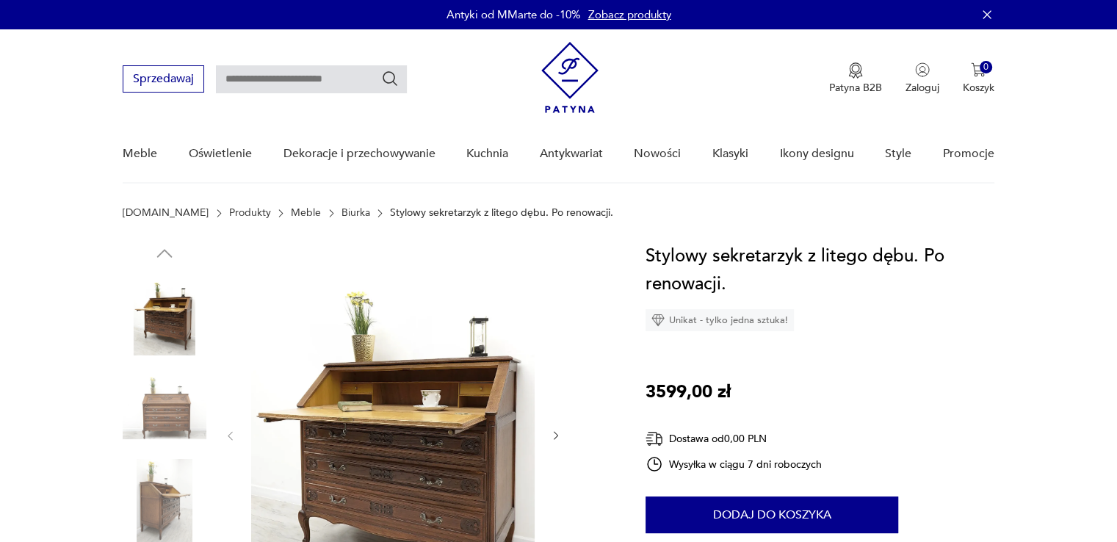
click at [381, 453] on img at bounding box center [393, 434] width 284 height 384
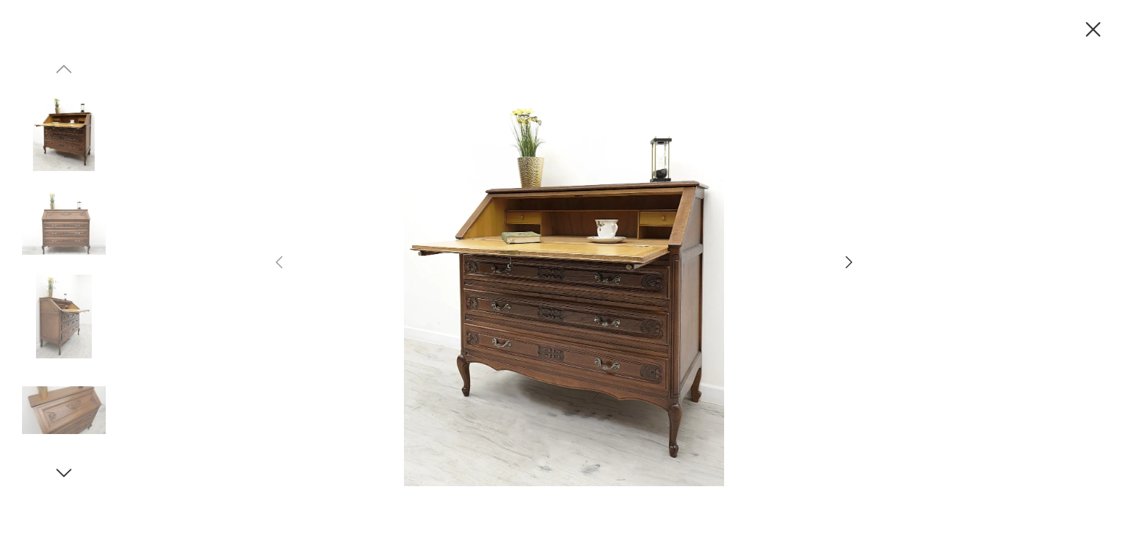
click at [846, 262] on icon "button" at bounding box center [849, 262] width 18 height 18
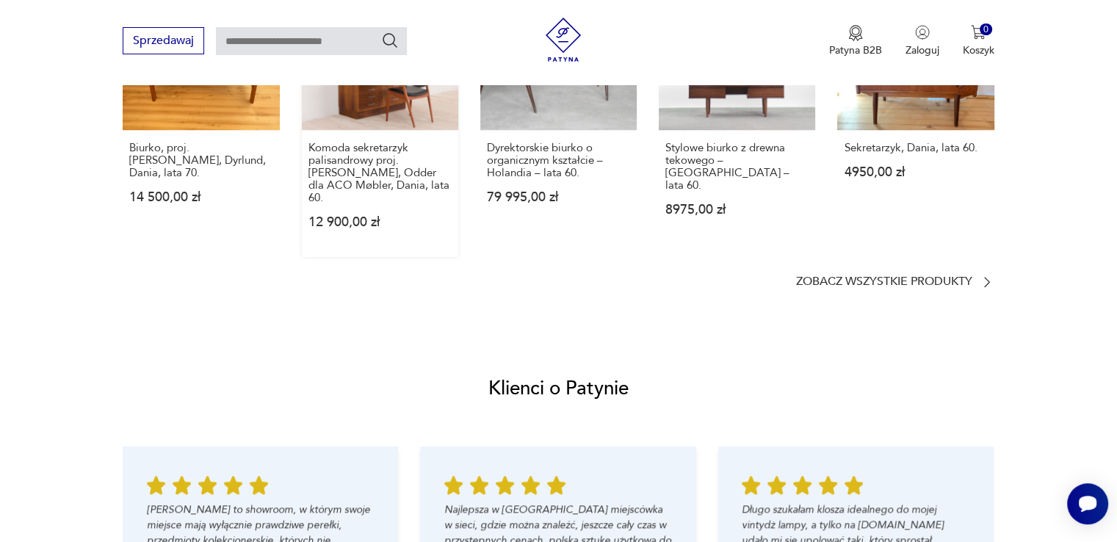
scroll to position [1322, 0]
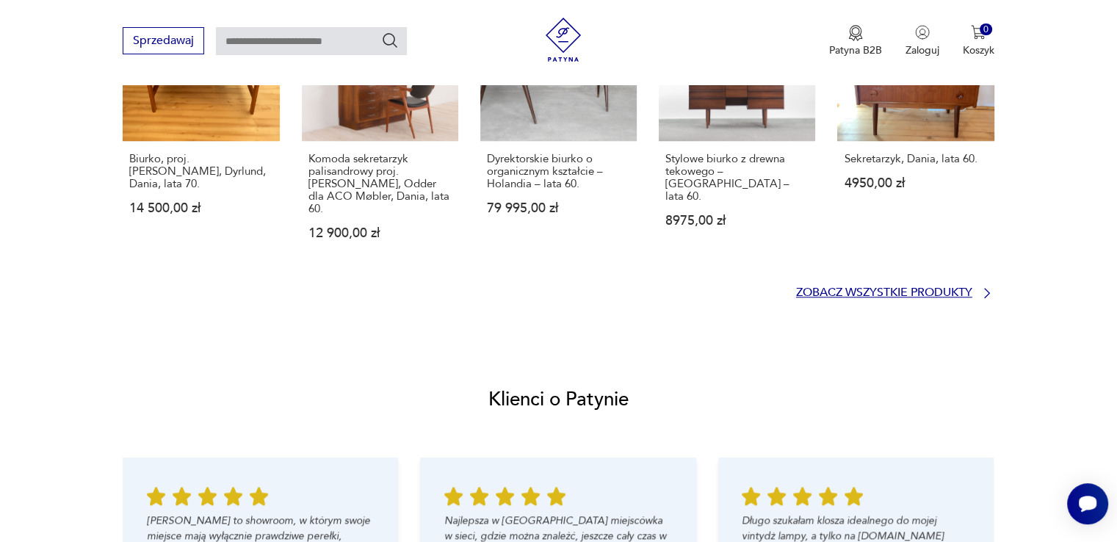
click at [866, 288] on p "Zobacz wszystkie produkty" at bounding box center [884, 293] width 176 height 10
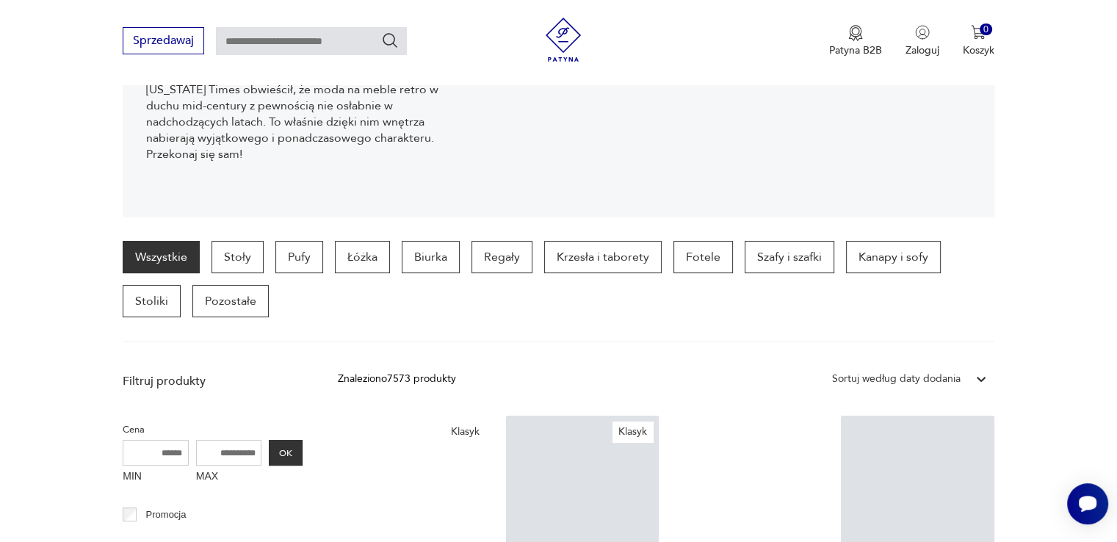
scroll to position [315, 0]
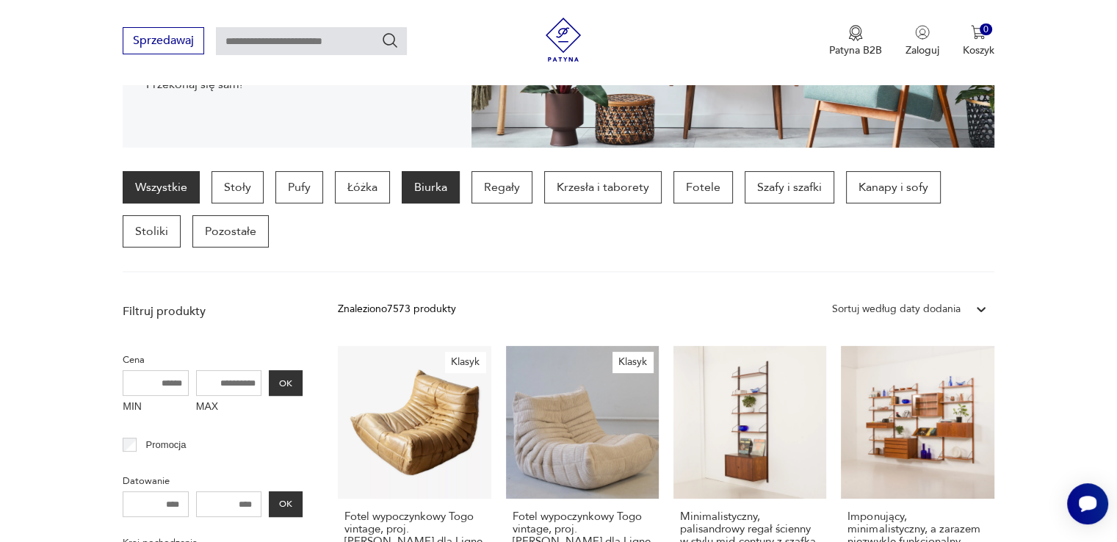
click at [447, 188] on p "Biurka" at bounding box center [431, 187] width 58 height 32
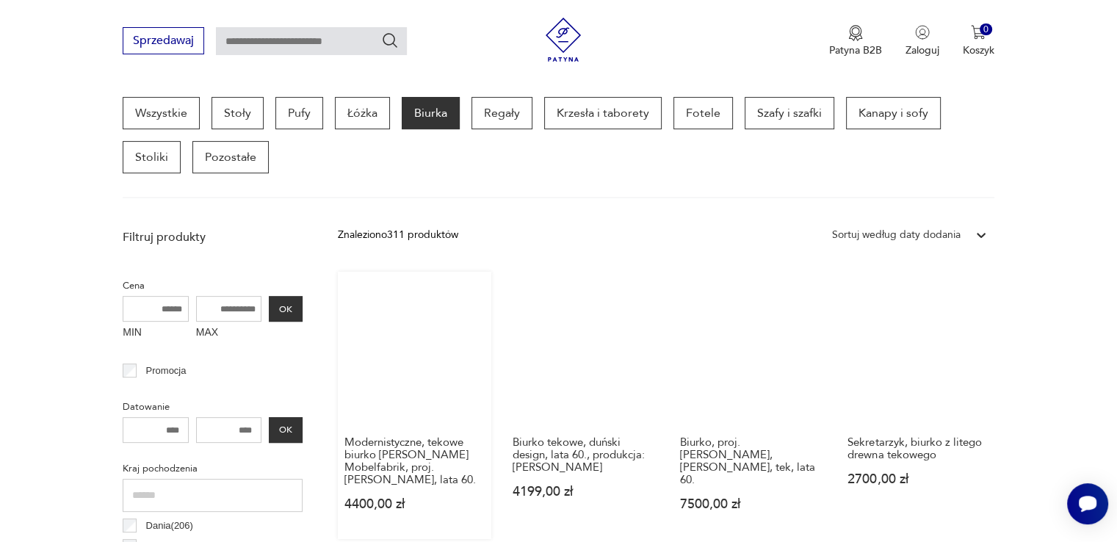
scroll to position [463, 0]
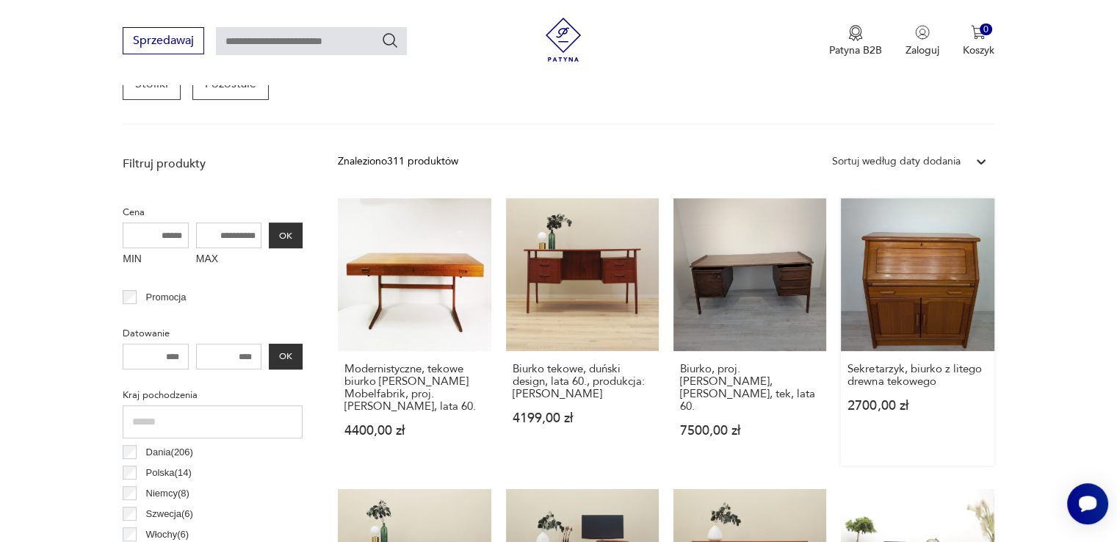
click at [935, 277] on link "Sekretarzyk, biurko z litego drewna tekowego 2700,00 zł" at bounding box center [917, 331] width 153 height 267
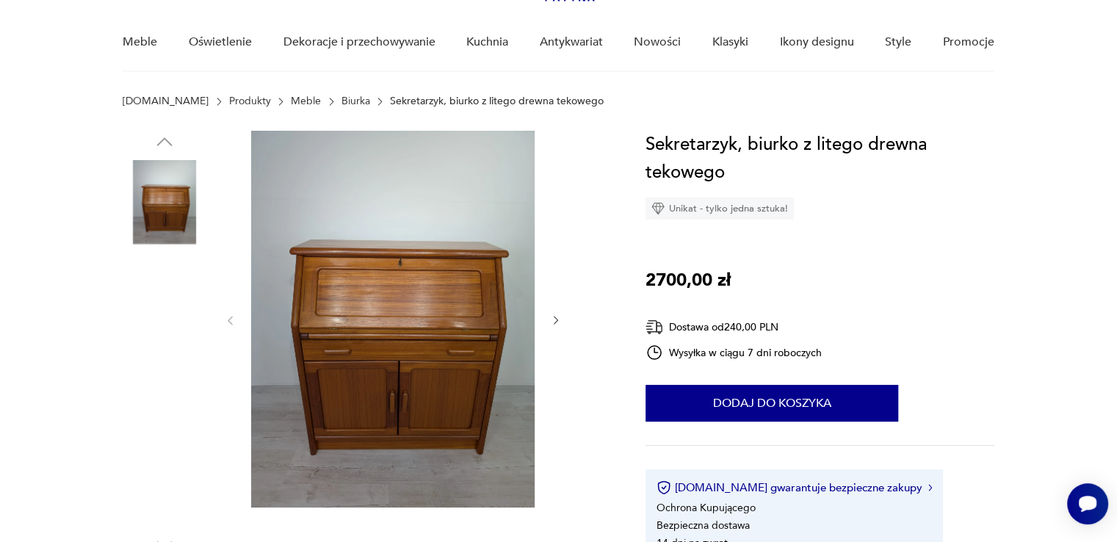
scroll to position [81, 0]
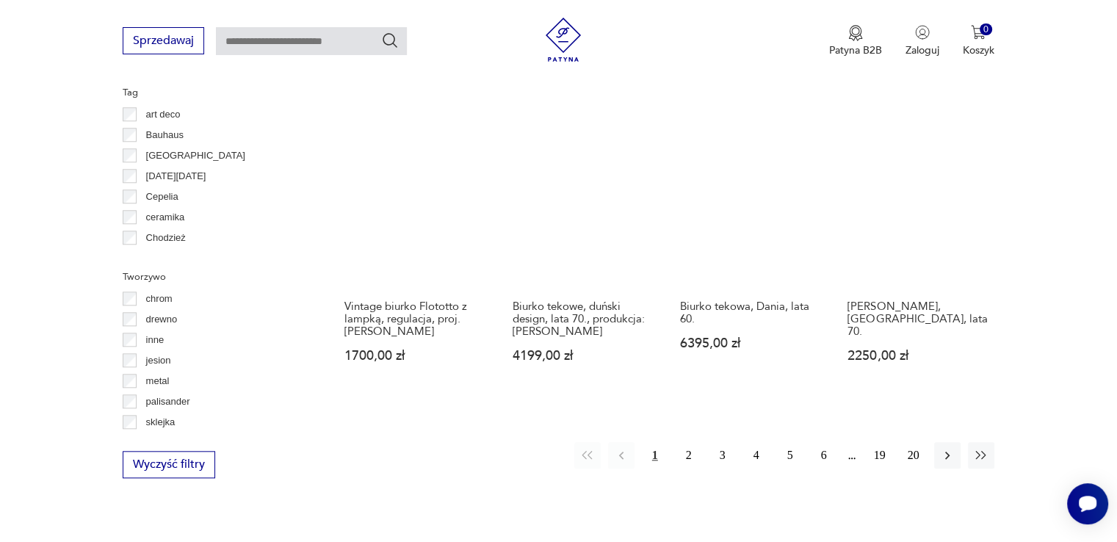
scroll to position [1565, 0]
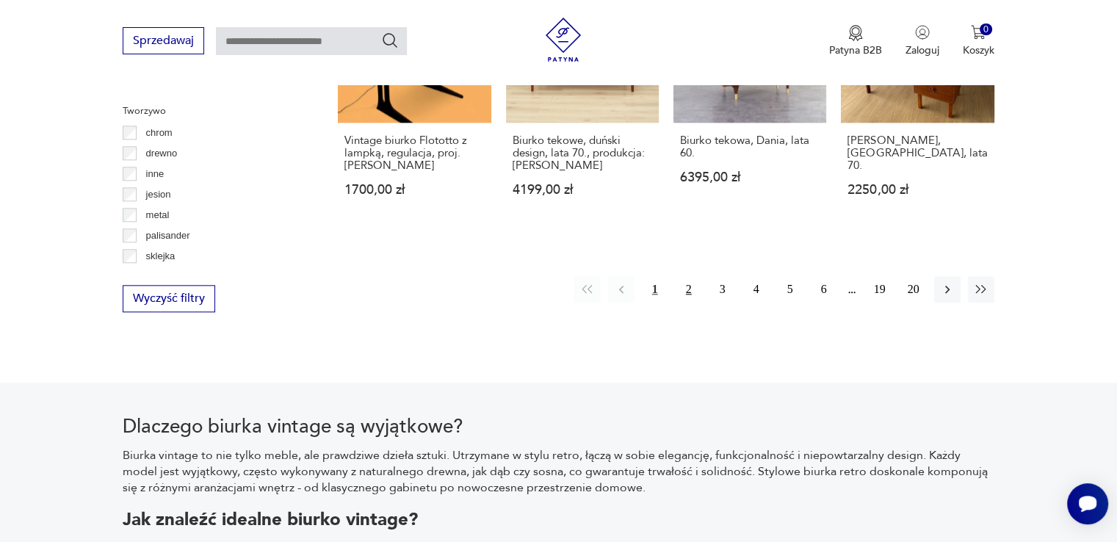
click at [688, 276] on button "2" at bounding box center [689, 289] width 26 height 26
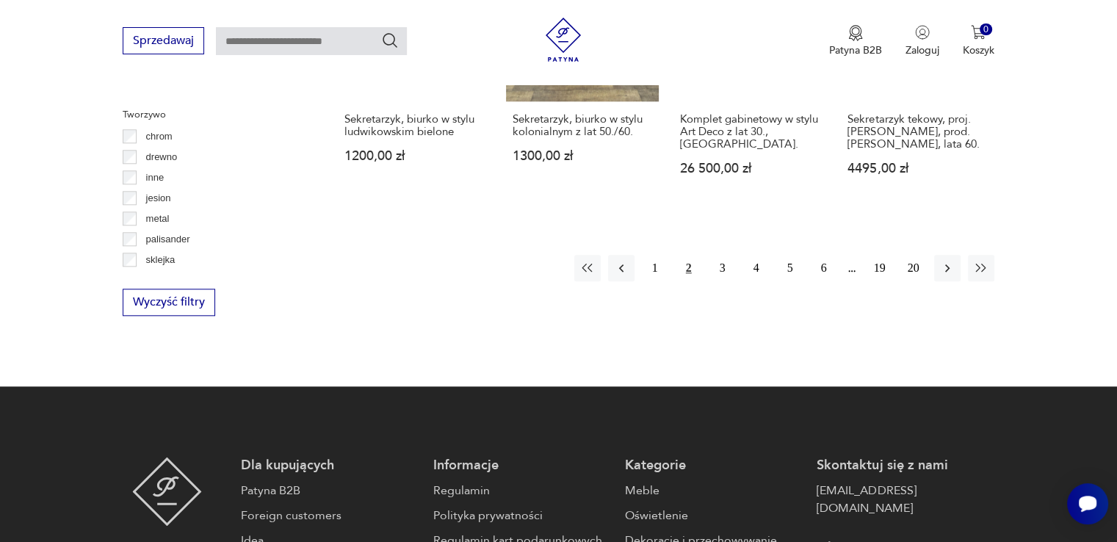
scroll to position [1565, 0]
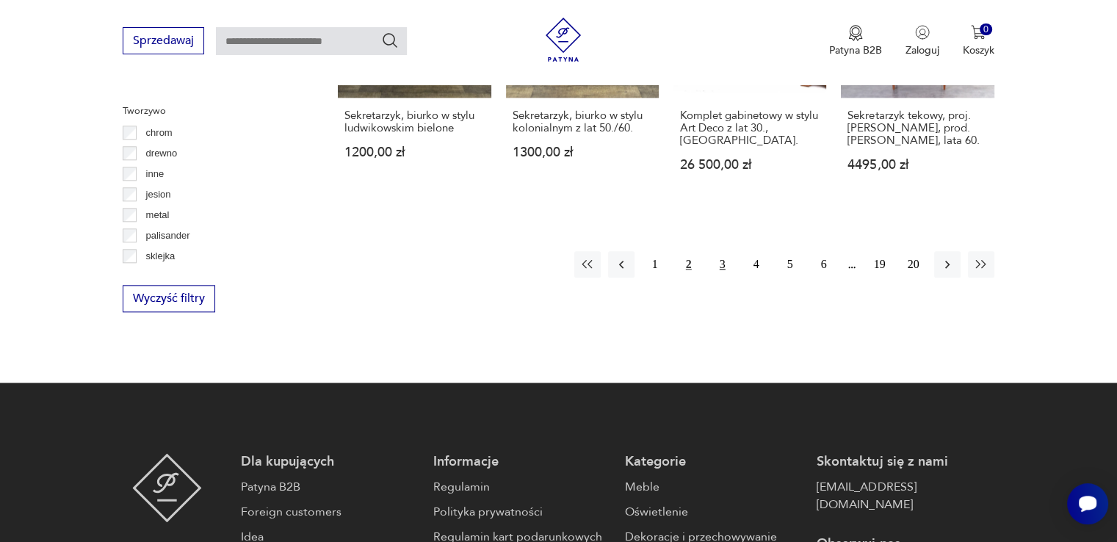
click at [724, 263] on button "3" at bounding box center [723, 264] width 26 height 26
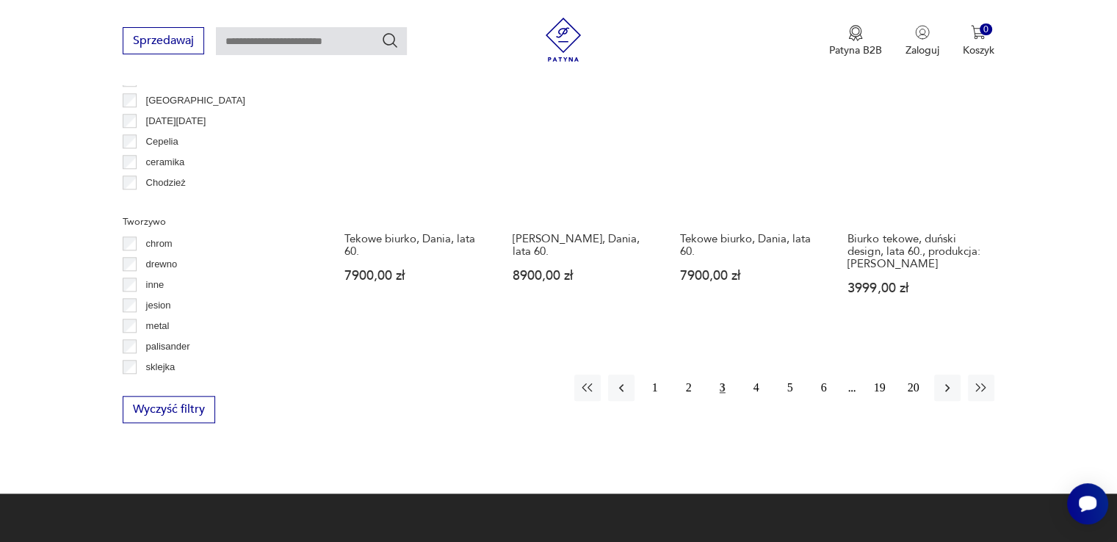
scroll to position [1565, 0]
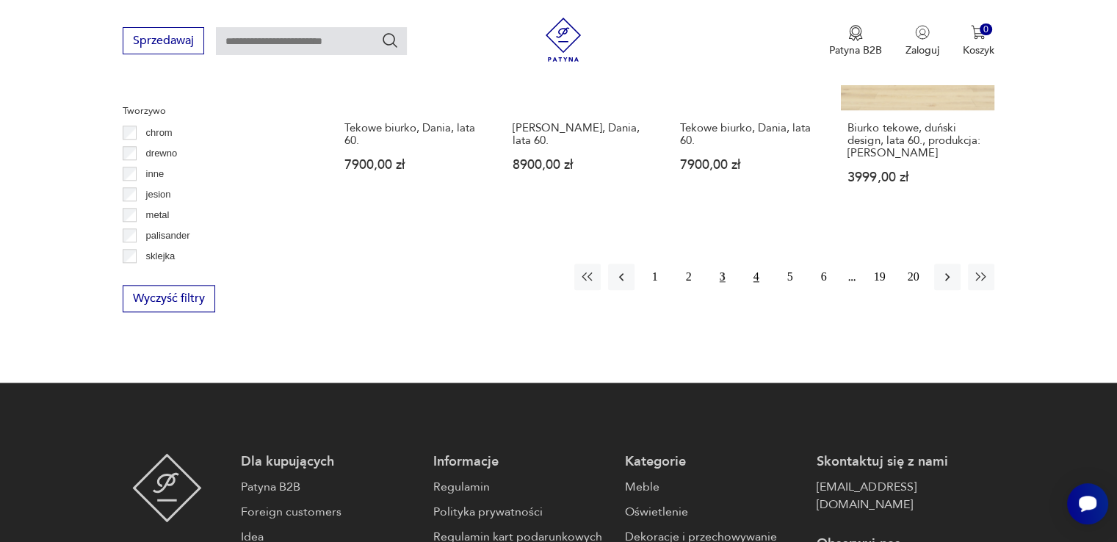
click at [755, 264] on button "4" at bounding box center [756, 277] width 26 height 26
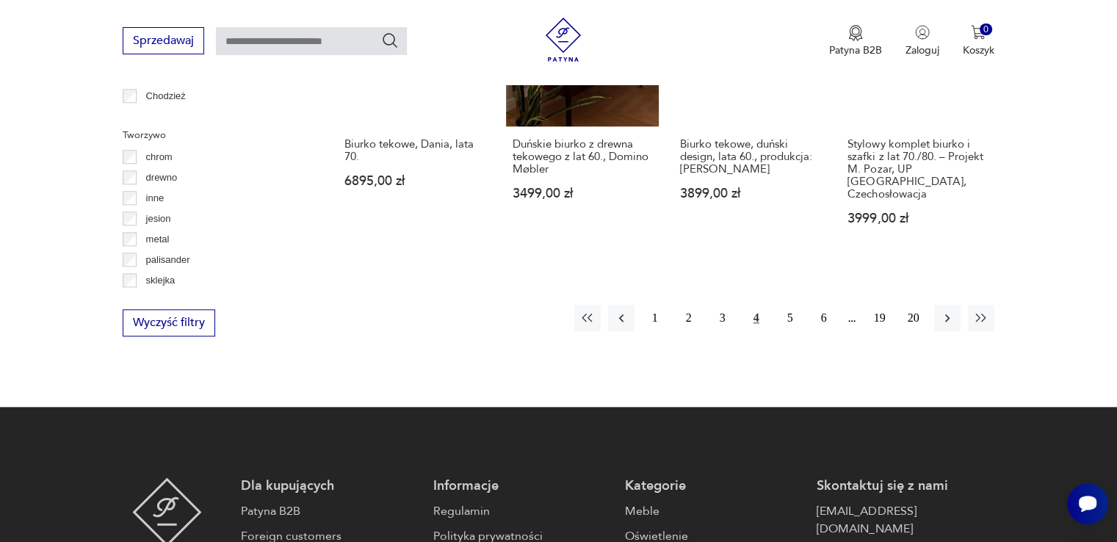
scroll to position [1565, 0]
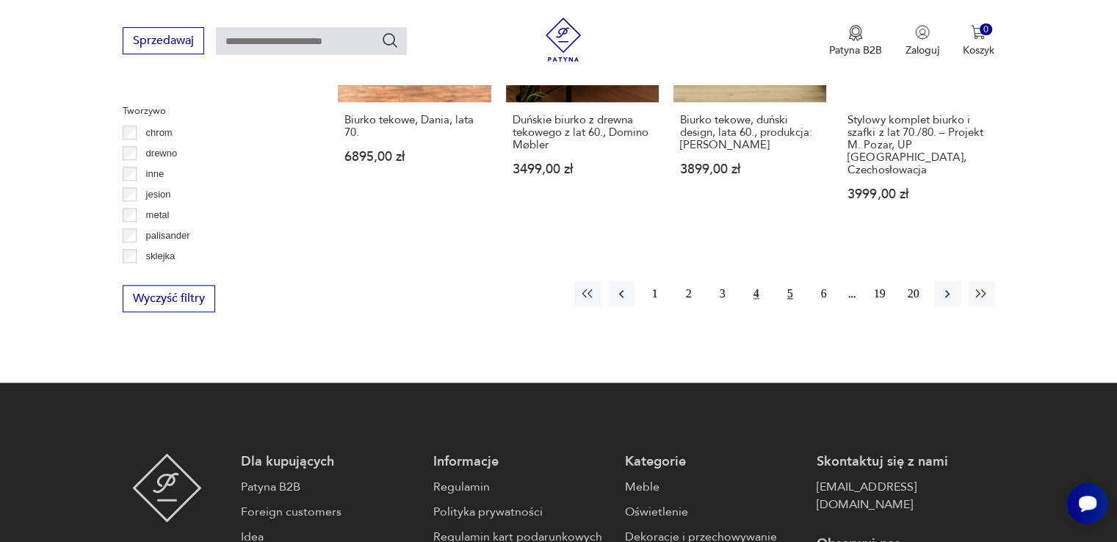
click at [788, 281] on button "5" at bounding box center [790, 294] width 26 height 26
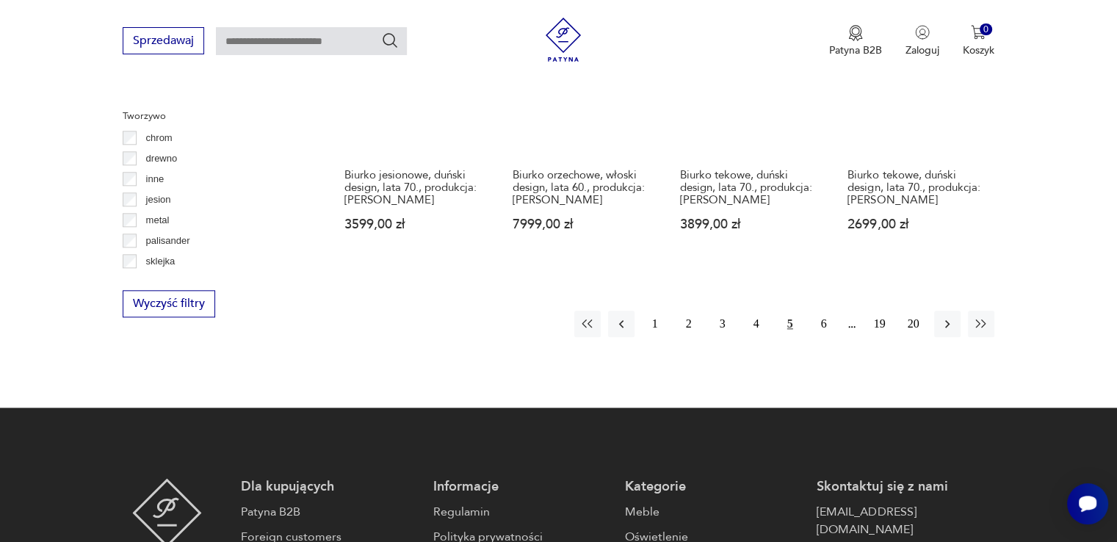
scroll to position [1638, 0]
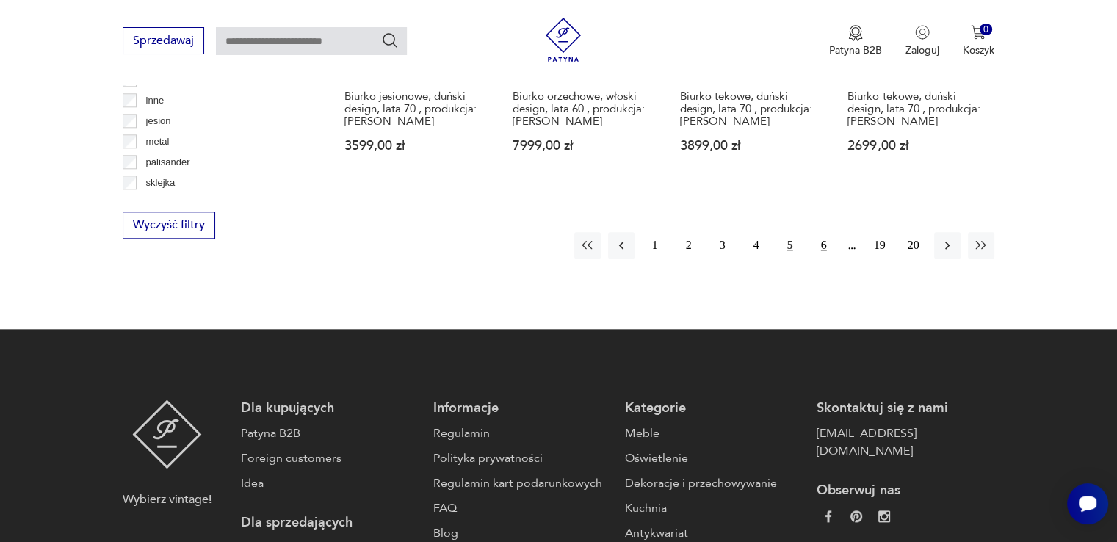
click at [824, 232] on button "6" at bounding box center [824, 245] width 26 height 26
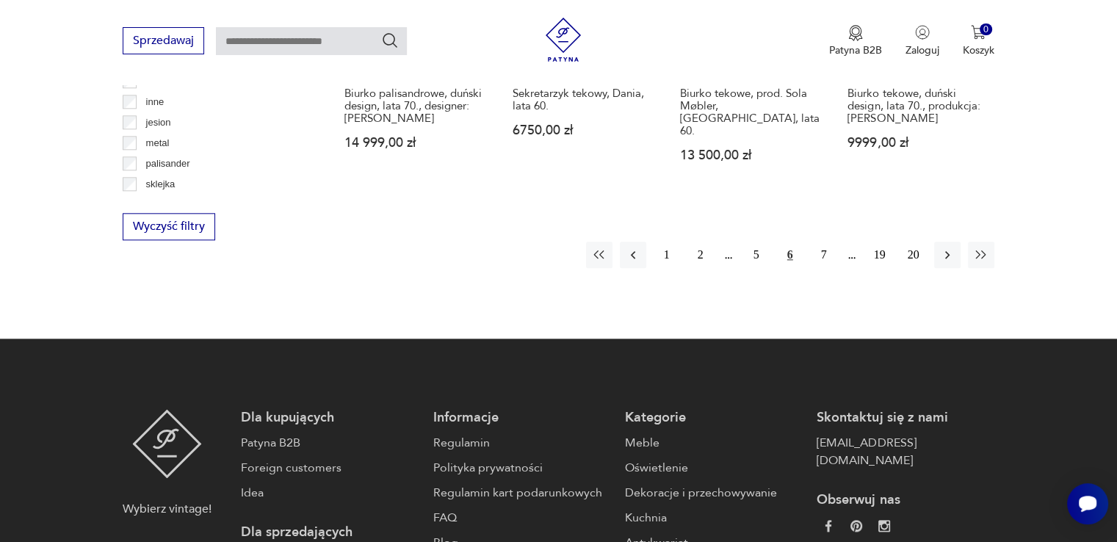
scroll to position [1638, 0]
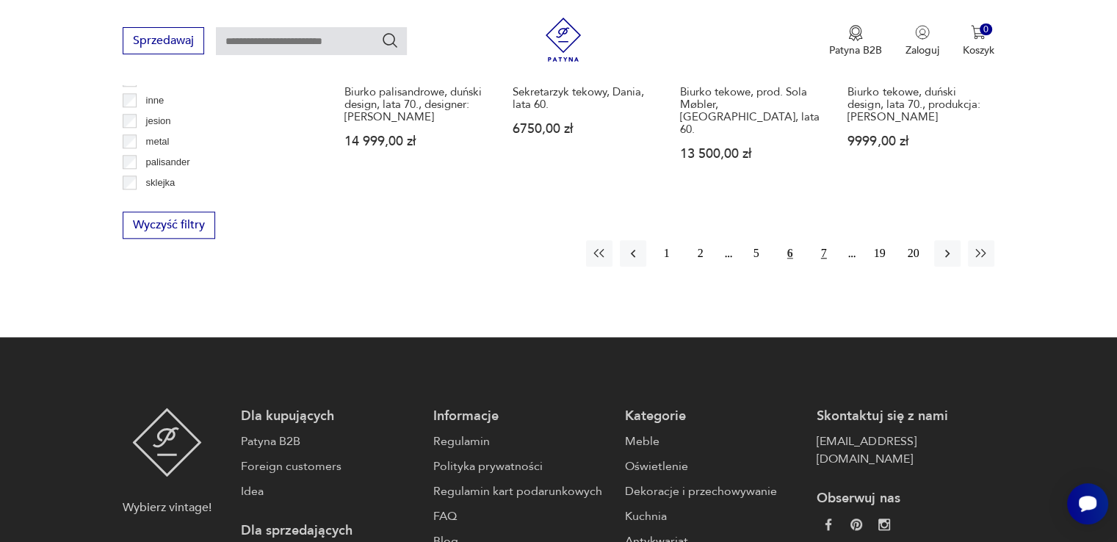
click at [820, 240] on button "7" at bounding box center [824, 253] width 26 height 26
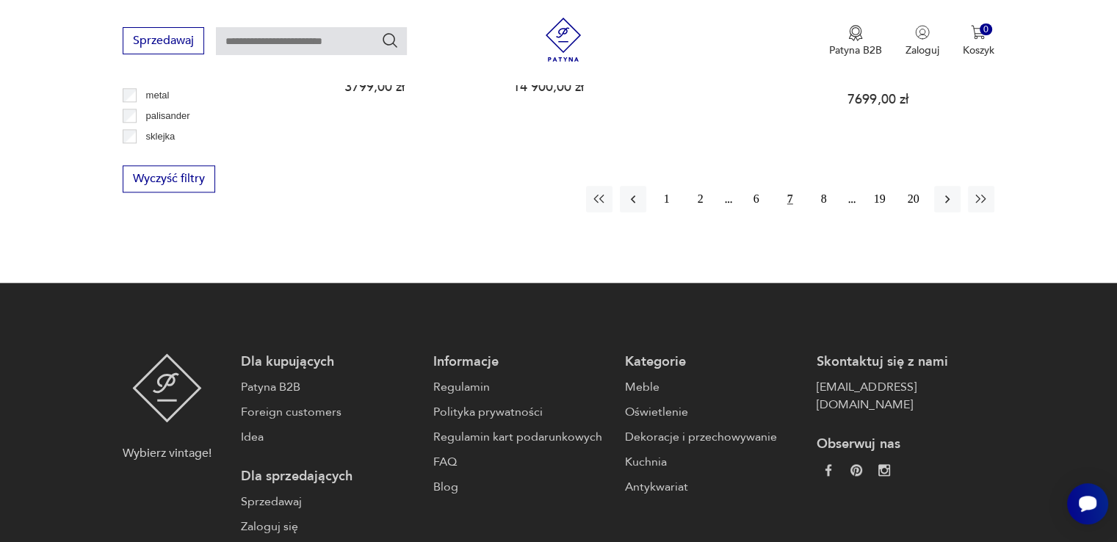
scroll to position [1712, 0]
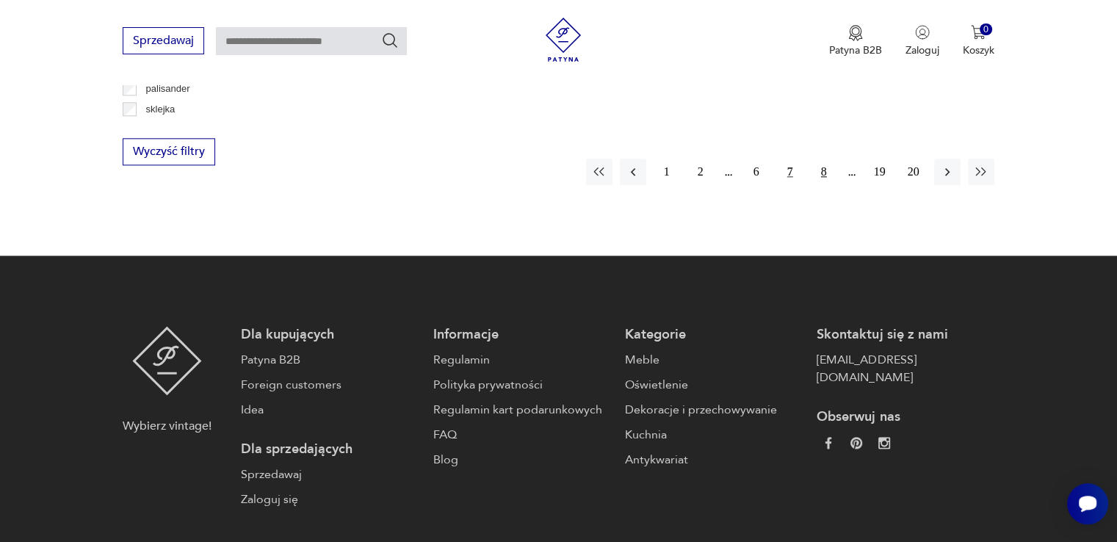
click at [823, 159] on button "8" at bounding box center [824, 172] width 26 height 26
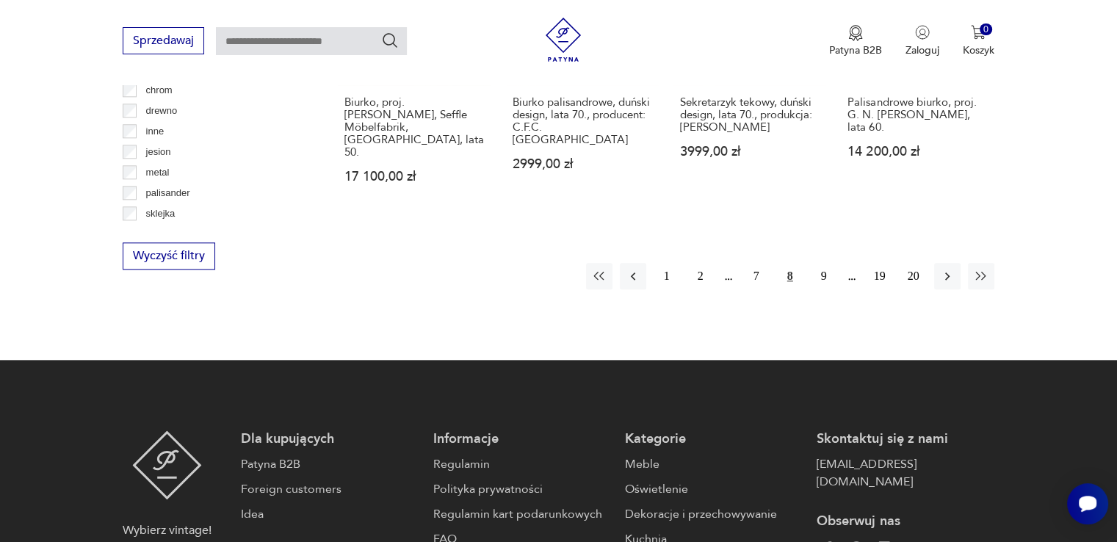
scroll to position [1638, 0]
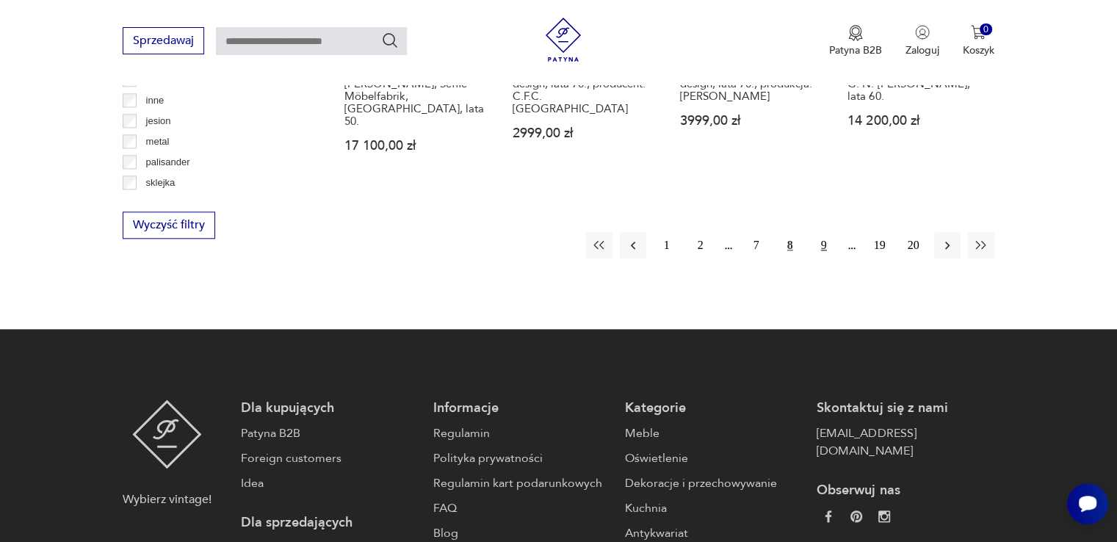
click at [824, 232] on button "9" at bounding box center [824, 245] width 26 height 26
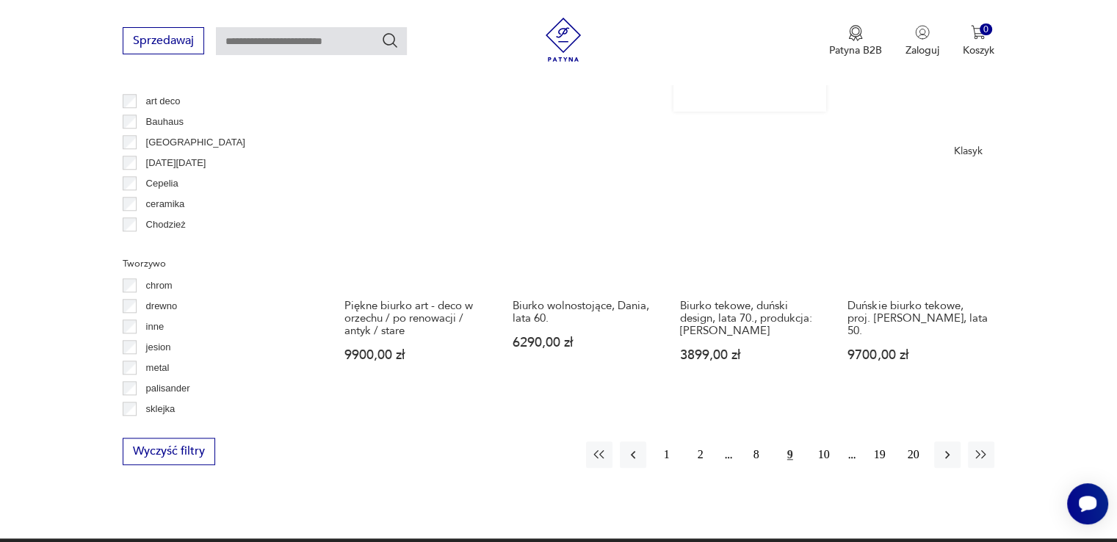
scroll to position [1418, 0]
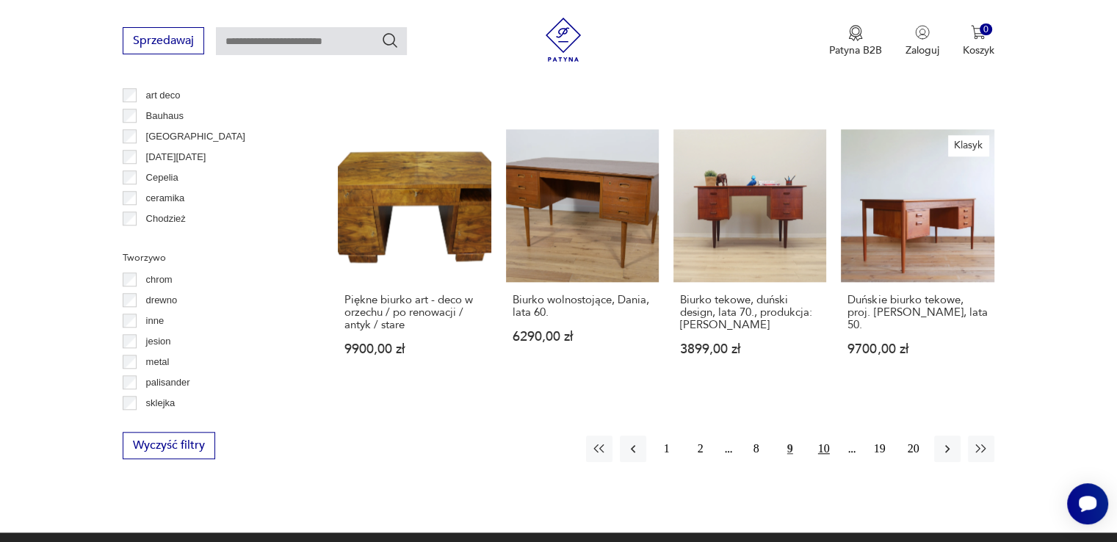
click at [826, 436] on button "10" at bounding box center [824, 449] width 26 height 26
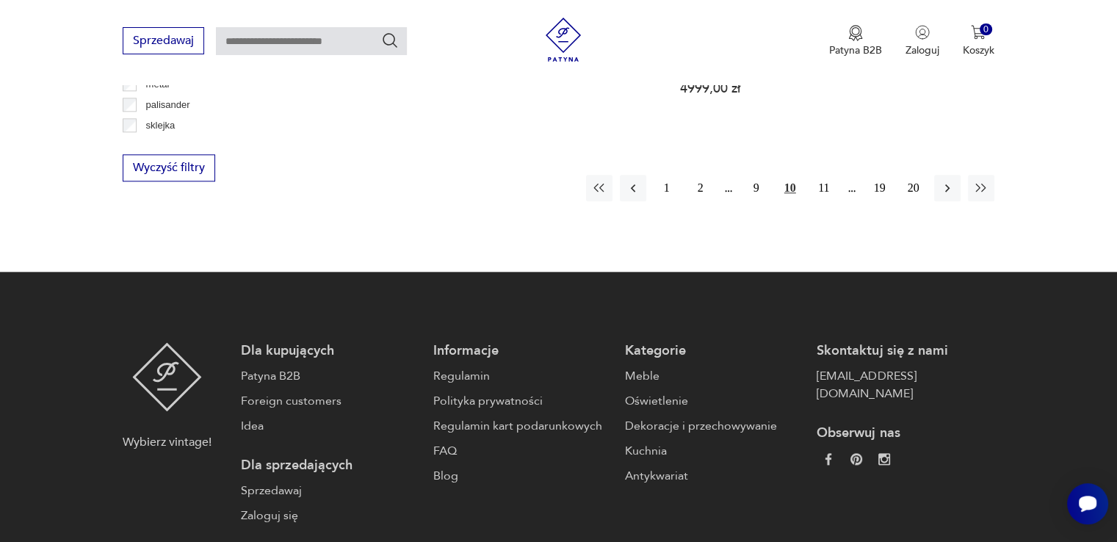
scroll to position [1712, 0]
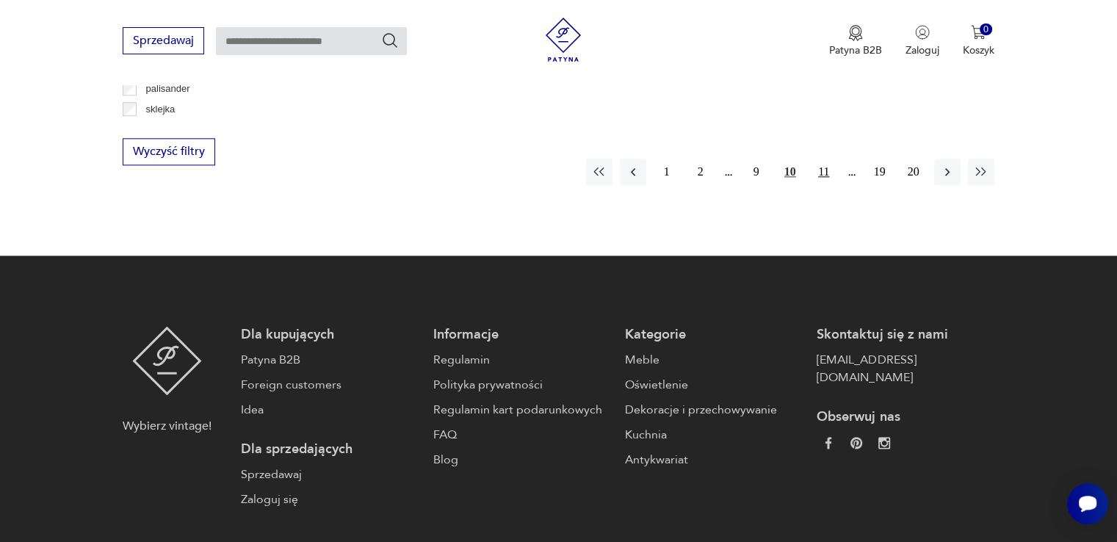
click at [826, 159] on button "11" at bounding box center [824, 172] width 26 height 26
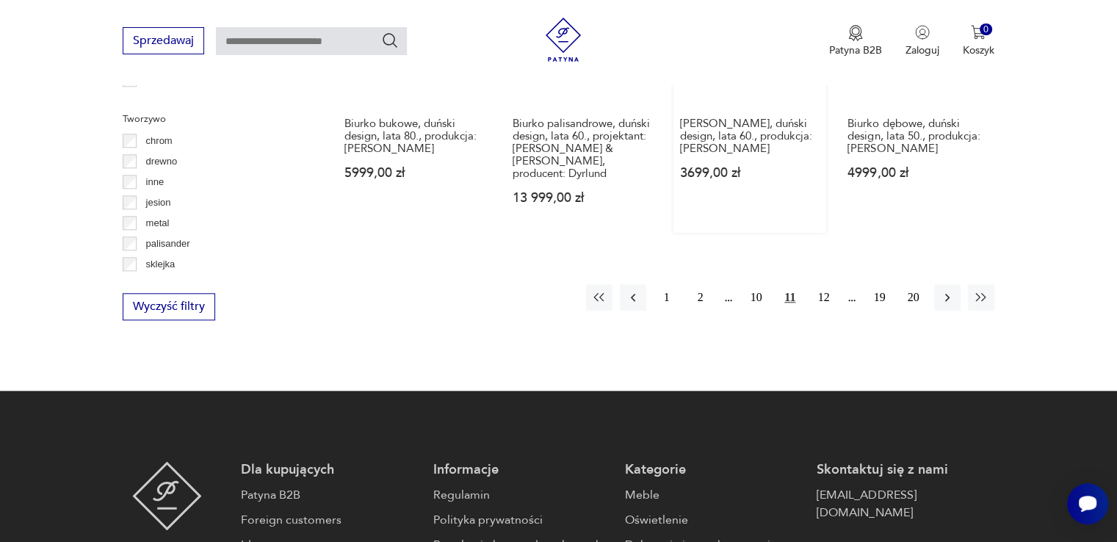
scroll to position [1638, 0]
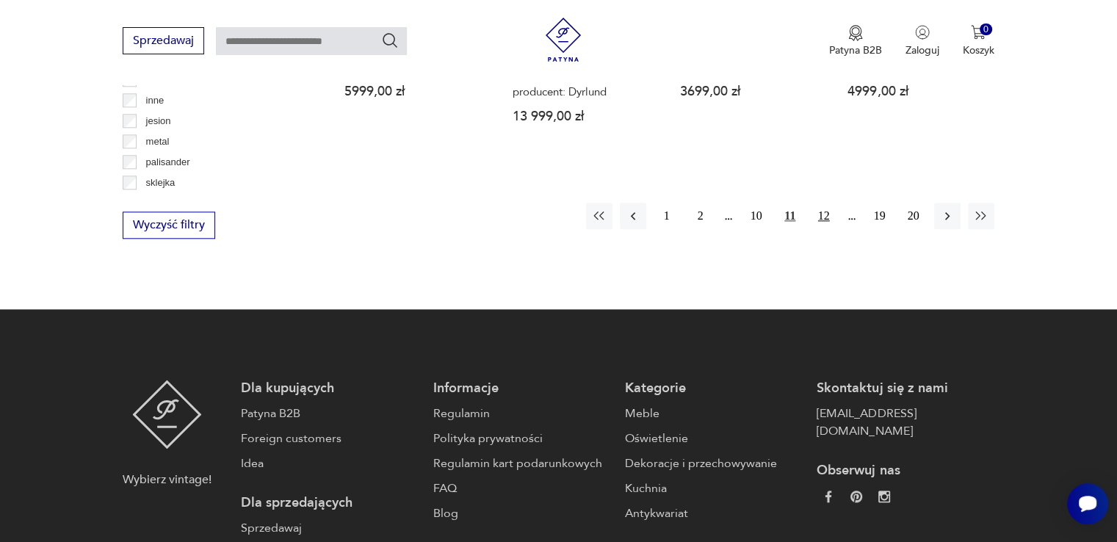
click at [826, 203] on button "12" at bounding box center [824, 216] width 26 height 26
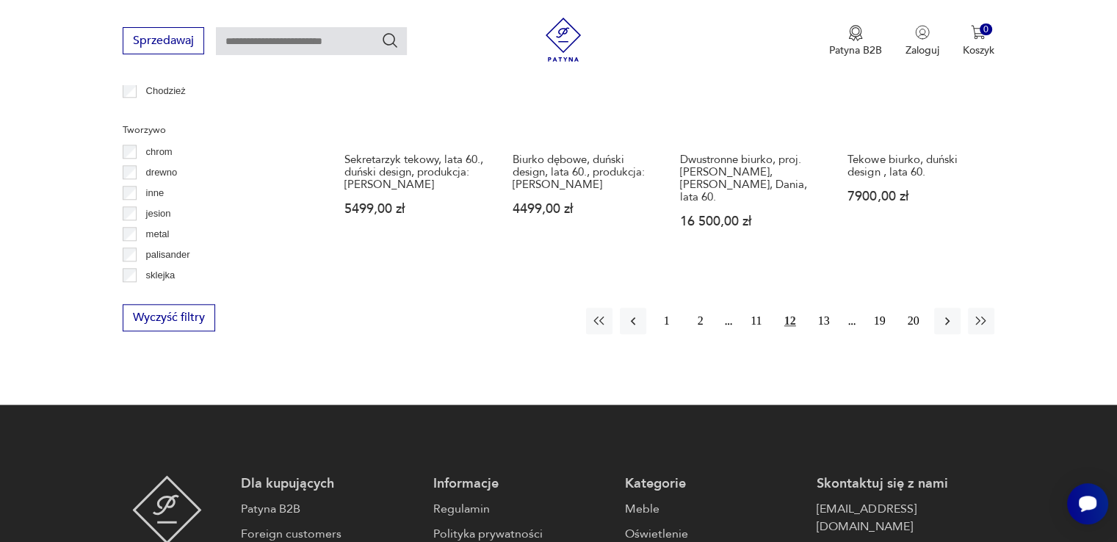
scroll to position [1565, 0]
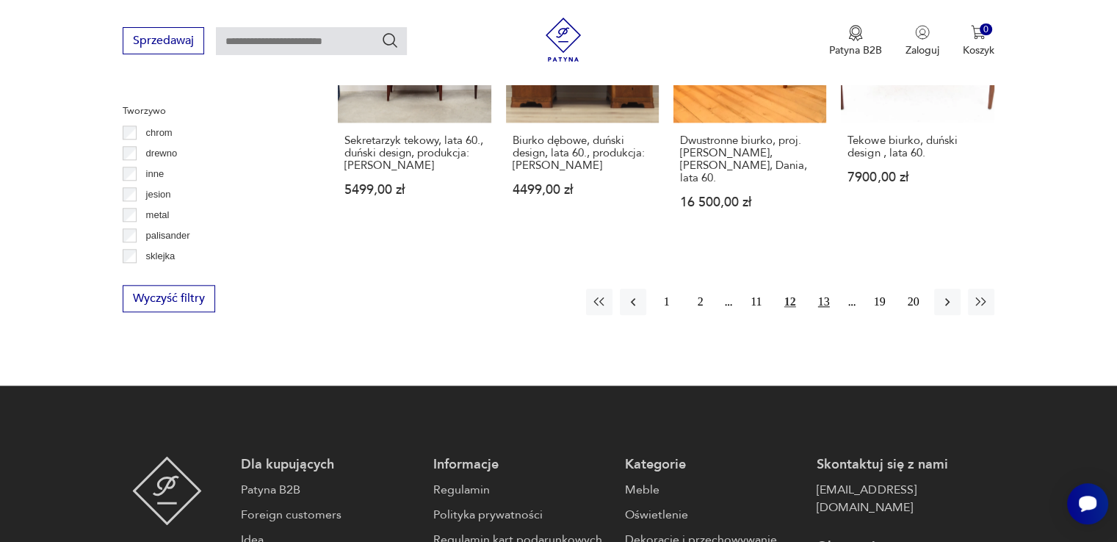
click at [823, 289] on button "13" at bounding box center [824, 302] width 26 height 26
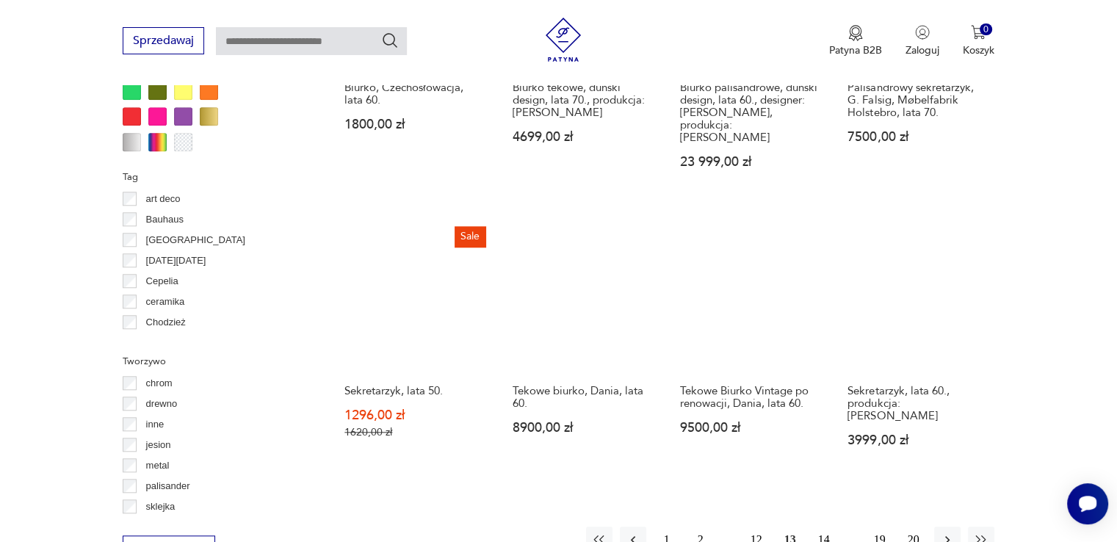
scroll to position [1344, 0]
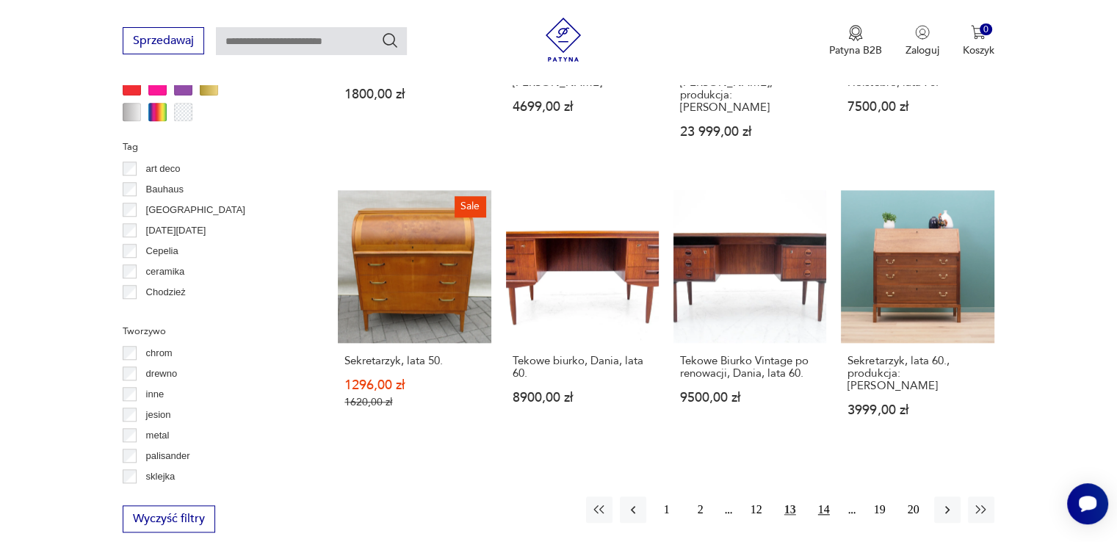
click at [827, 497] on button "14" at bounding box center [824, 510] width 26 height 26
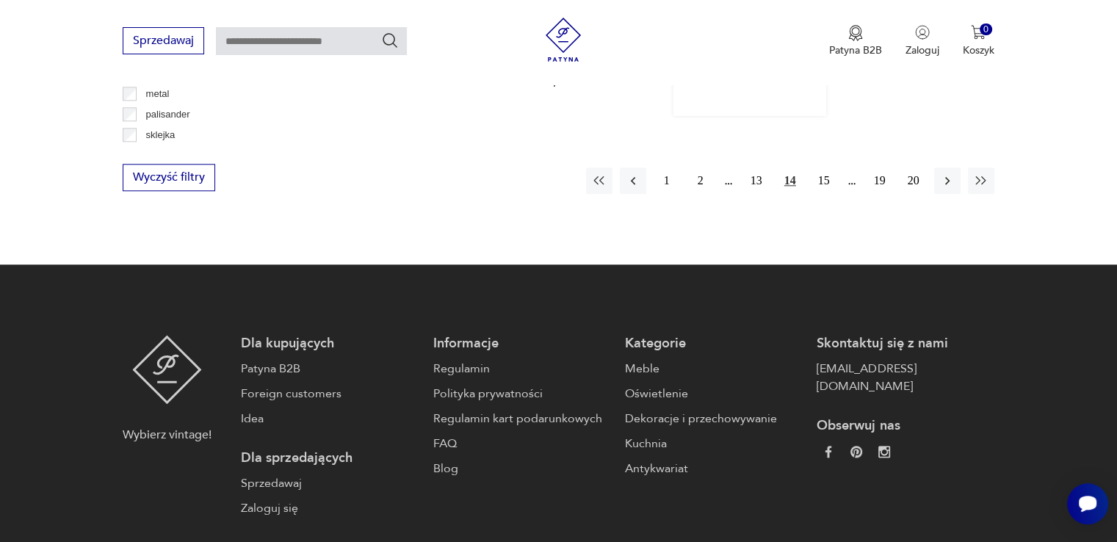
scroll to position [1712, 0]
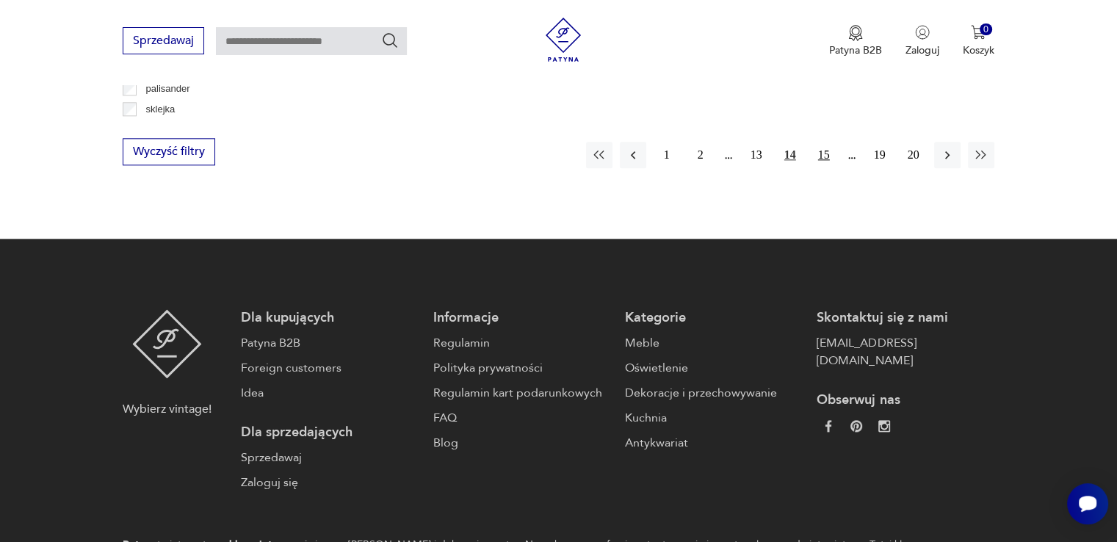
click at [822, 142] on button "15" at bounding box center [824, 155] width 26 height 26
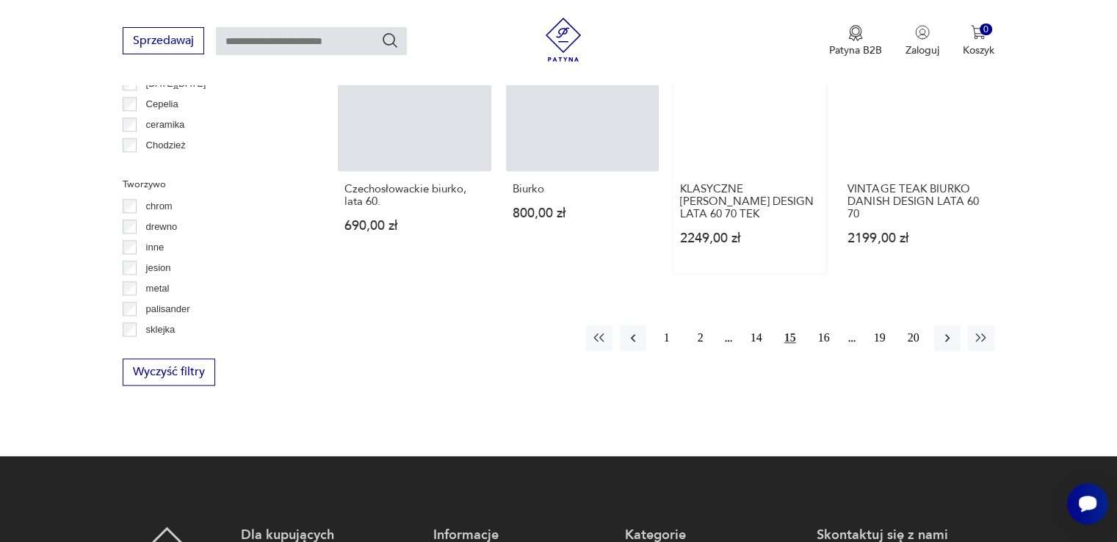
scroll to position [1344, 0]
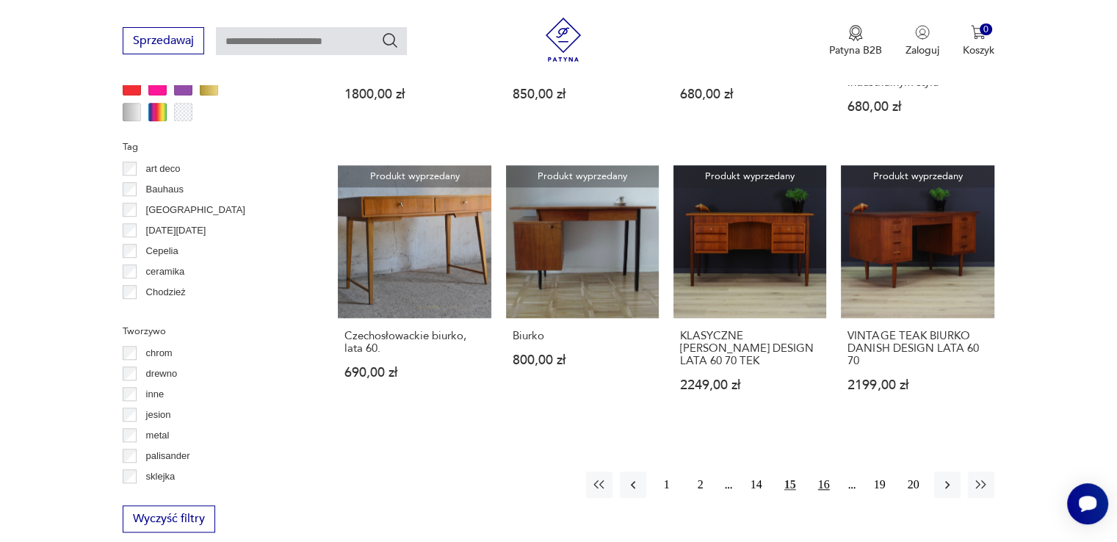
click at [822, 472] on button "16" at bounding box center [824, 485] width 26 height 26
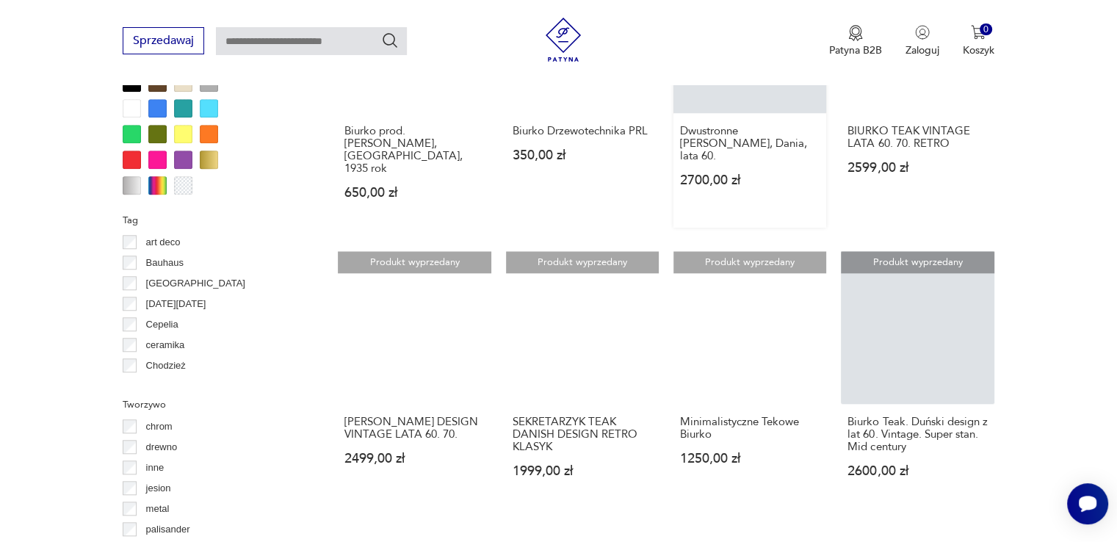
scroll to position [1491, 0]
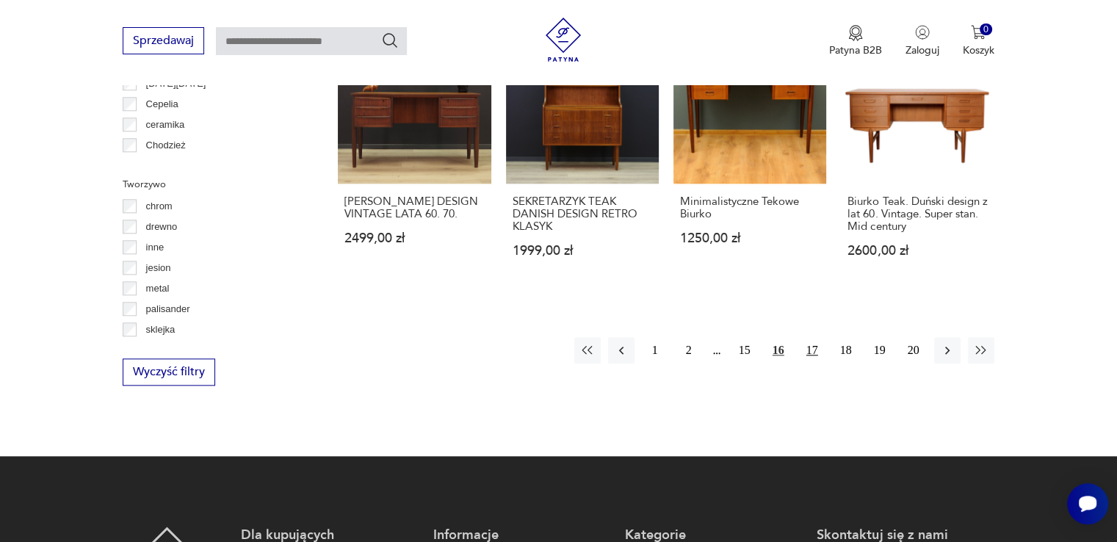
click at [814, 337] on button "17" at bounding box center [812, 350] width 26 height 26
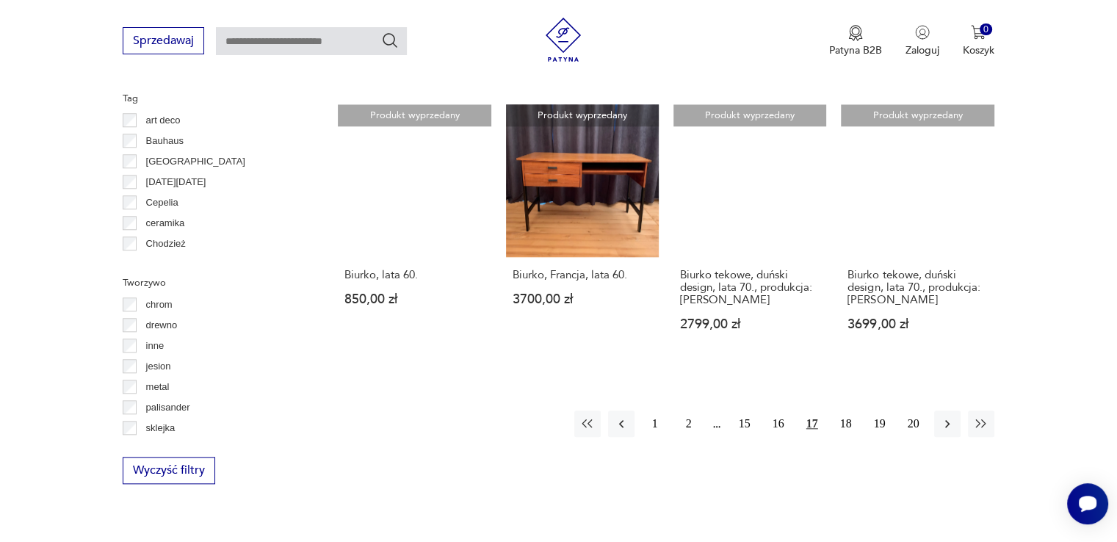
scroll to position [1491, 0]
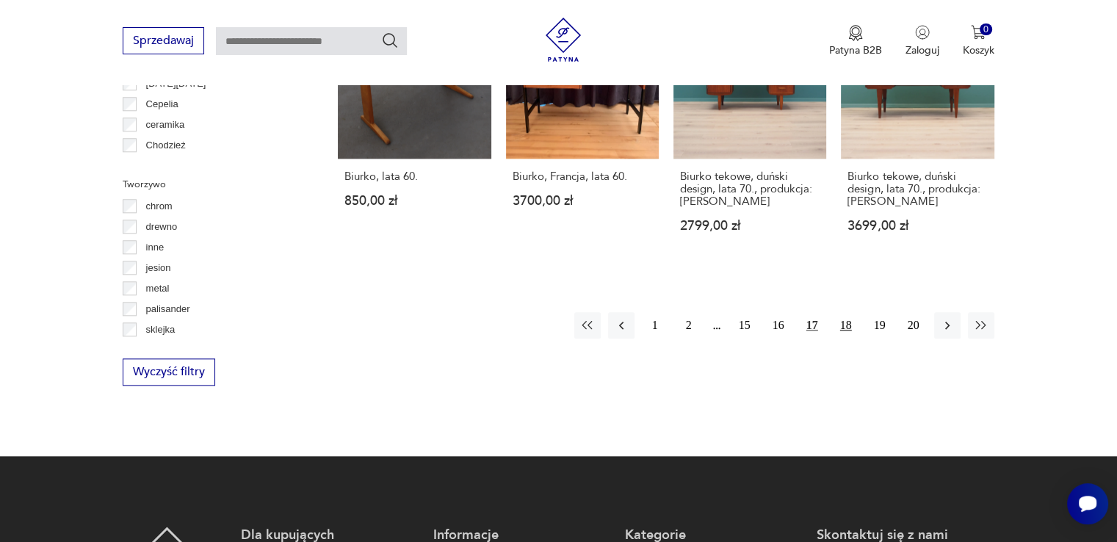
click at [848, 321] on button "18" at bounding box center [846, 325] width 26 height 26
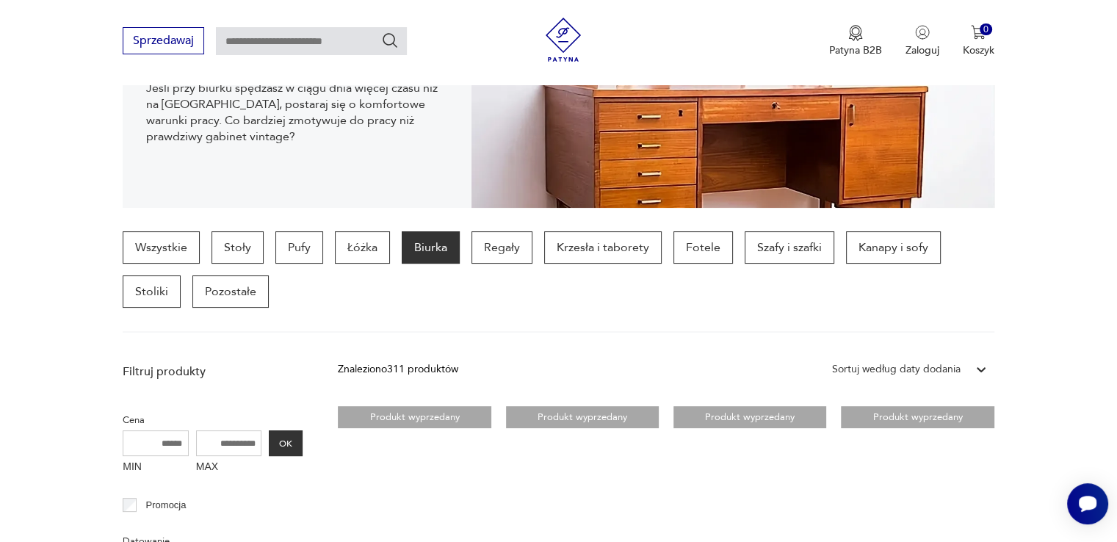
scroll to position [242, 0]
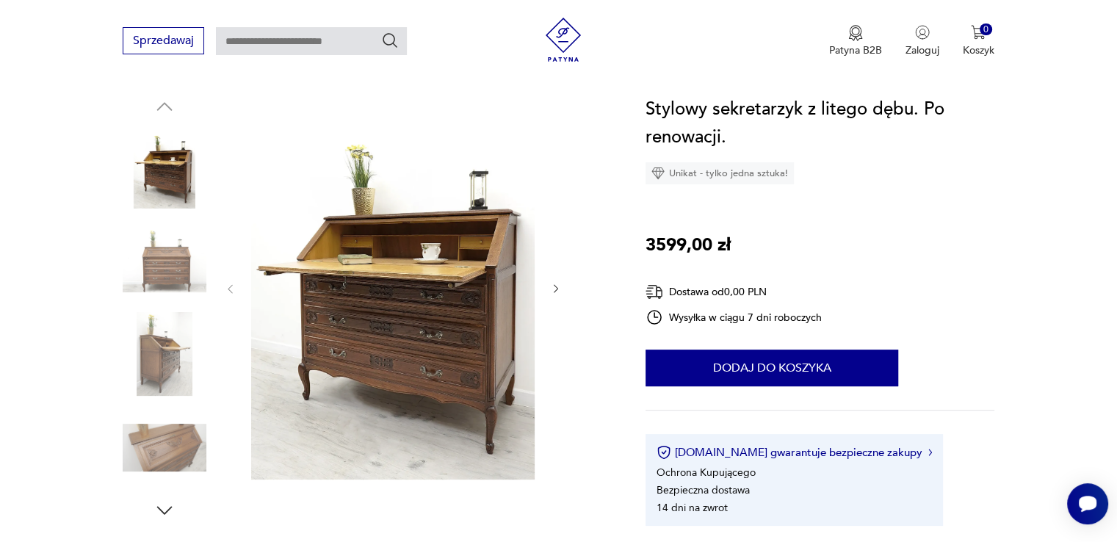
click at [161, 443] on img at bounding box center [165, 448] width 84 height 84
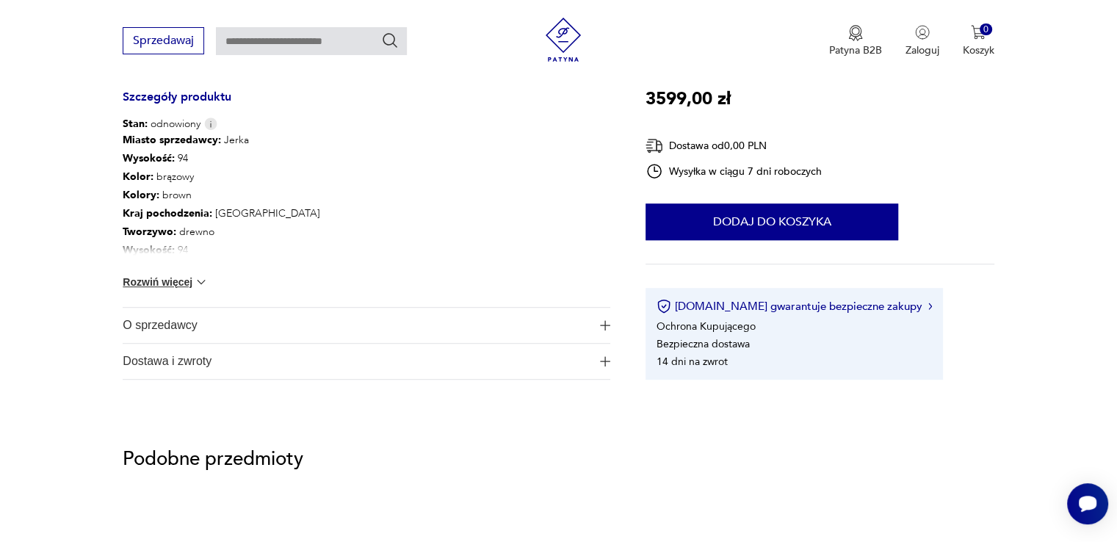
scroll to position [514, 0]
